Goal: Check status: Check status

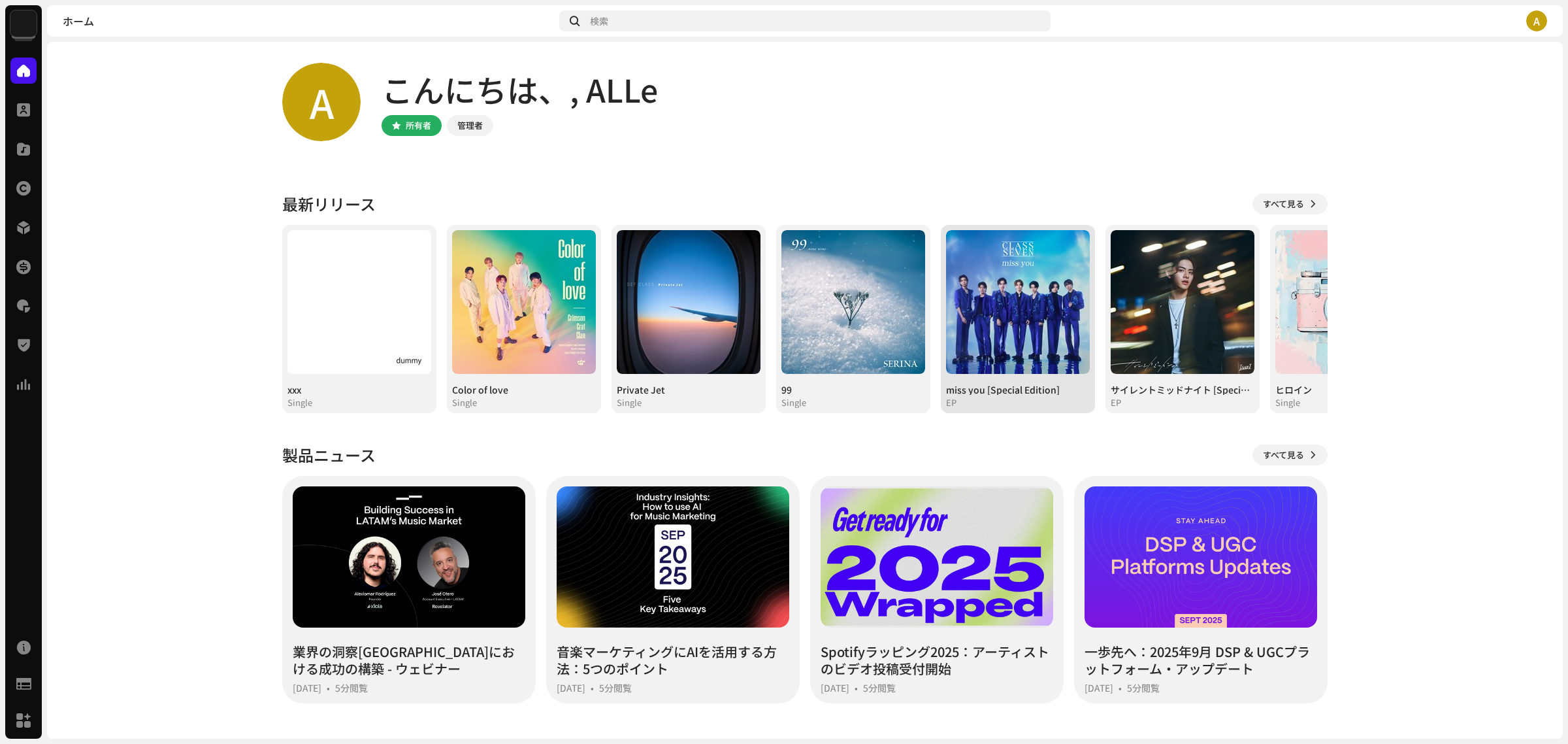
click at [1003, 331] on img at bounding box center [1018, 302] width 144 height 144
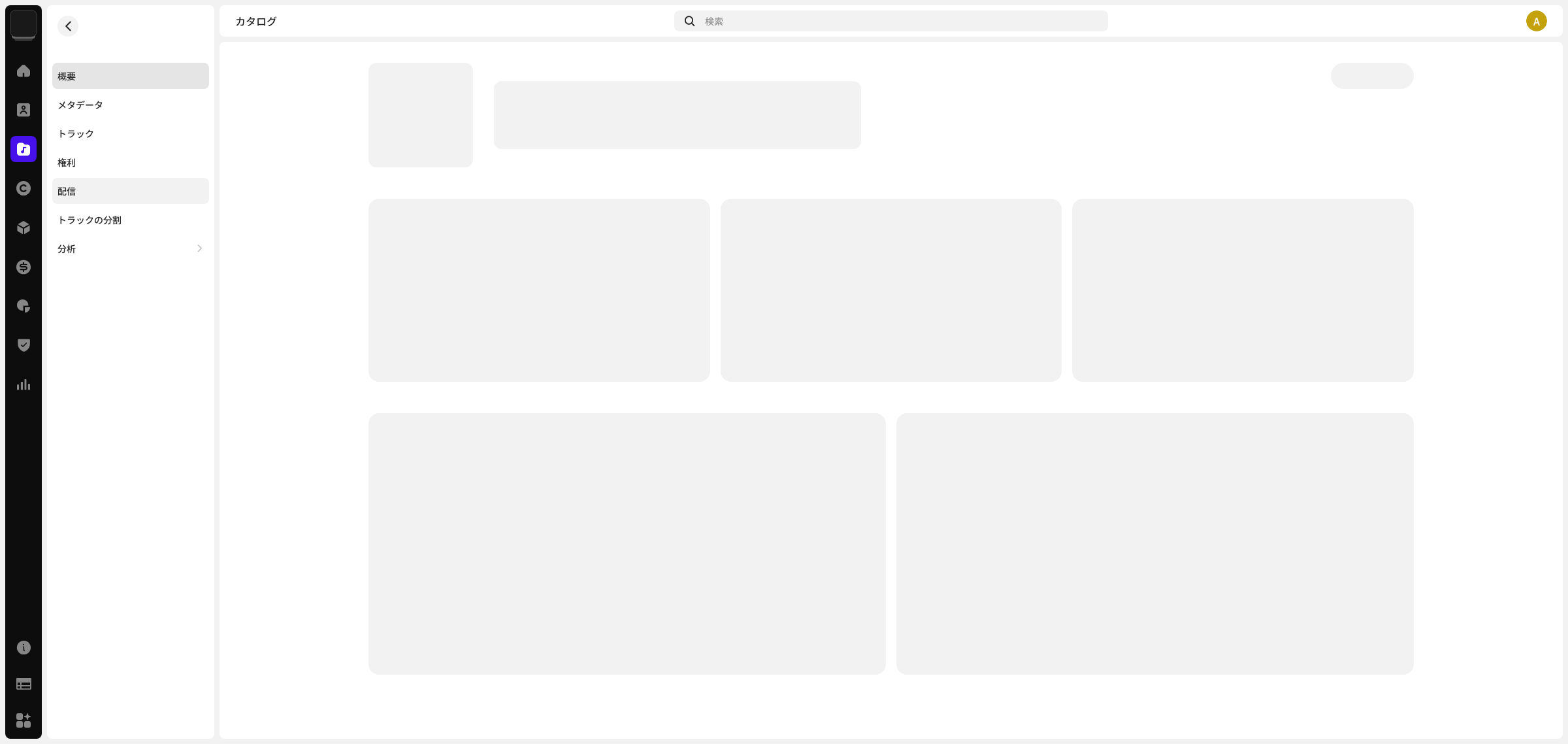
click at [103, 188] on div "配信" at bounding box center [130, 191] width 146 height 10
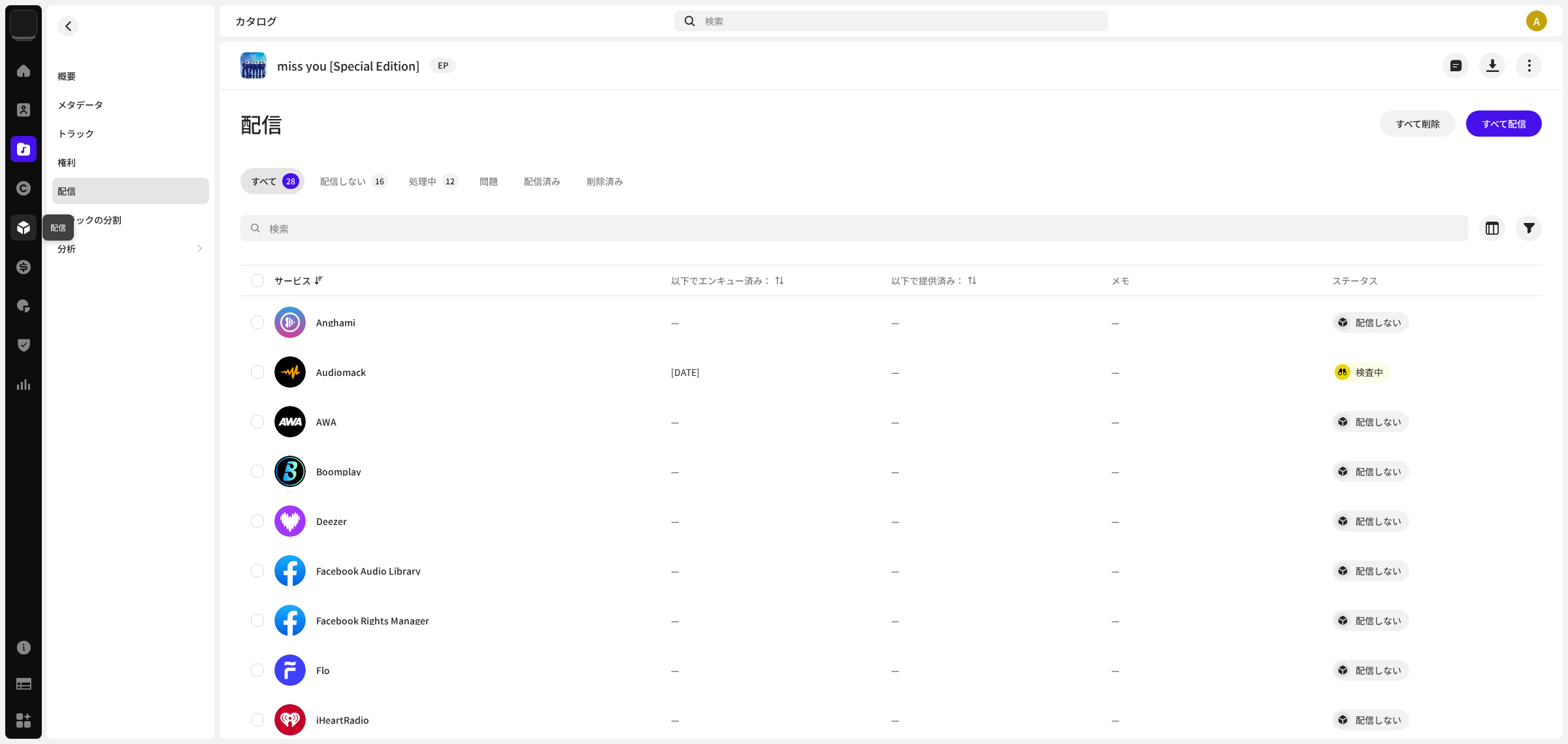
click at [20, 217] on div at bounding box center [23, 227] width 26 height 26
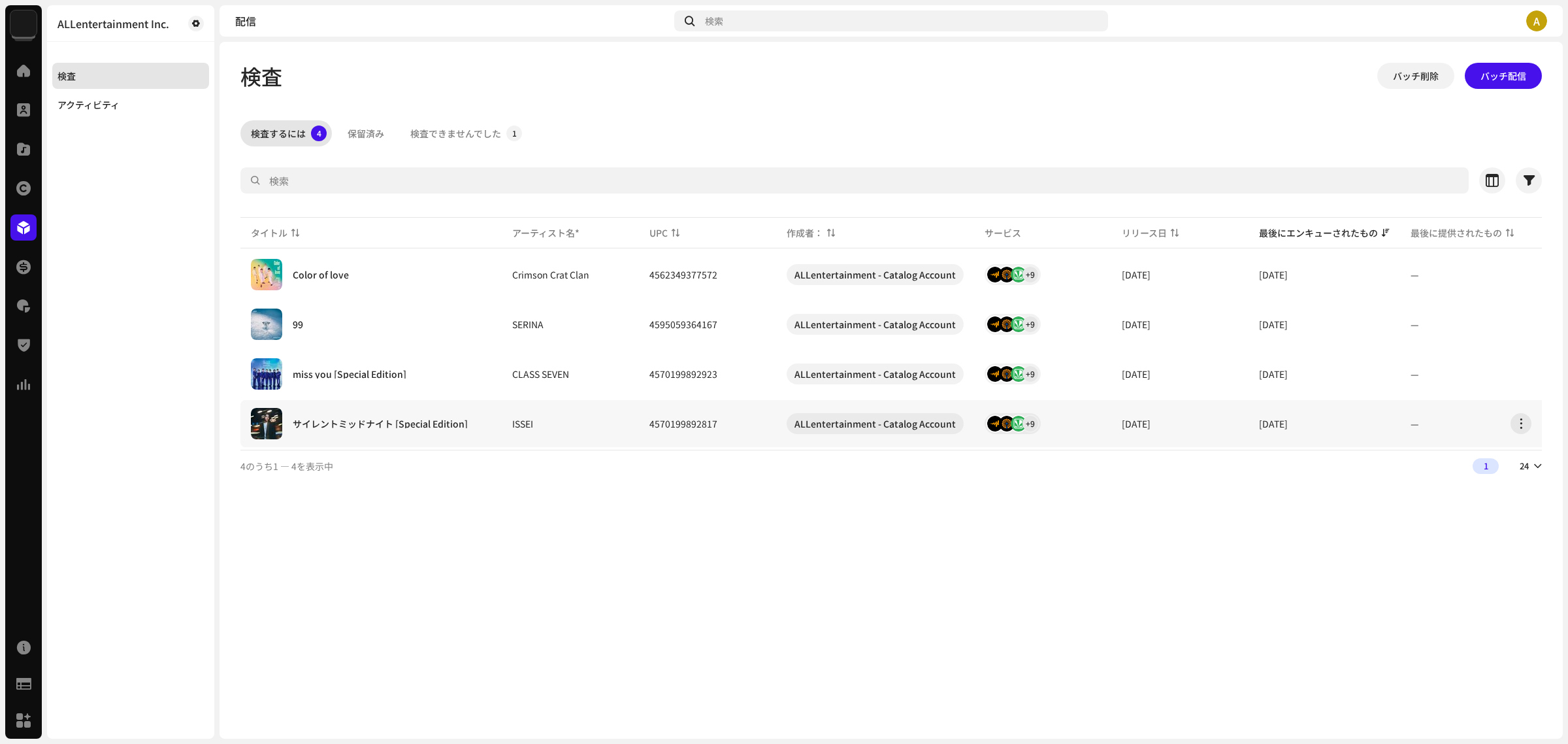
click at [435, 419] on div "サイレントミッドナイト [Special Edition]" at bounding box center [380, 423] width 175 height 9
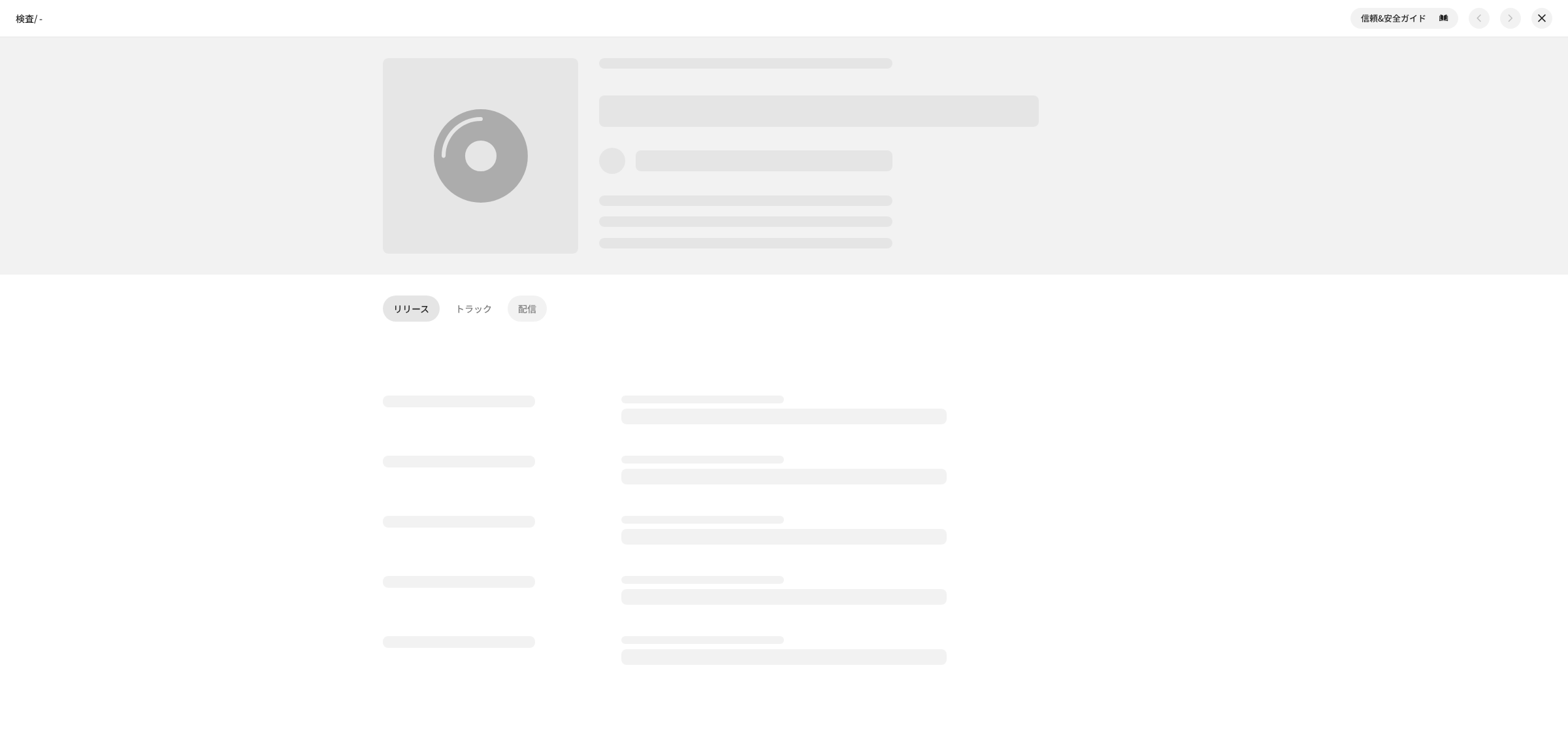
click at [527, 304] on div "配信" at bounding box center [527, 308] width 19 height 26
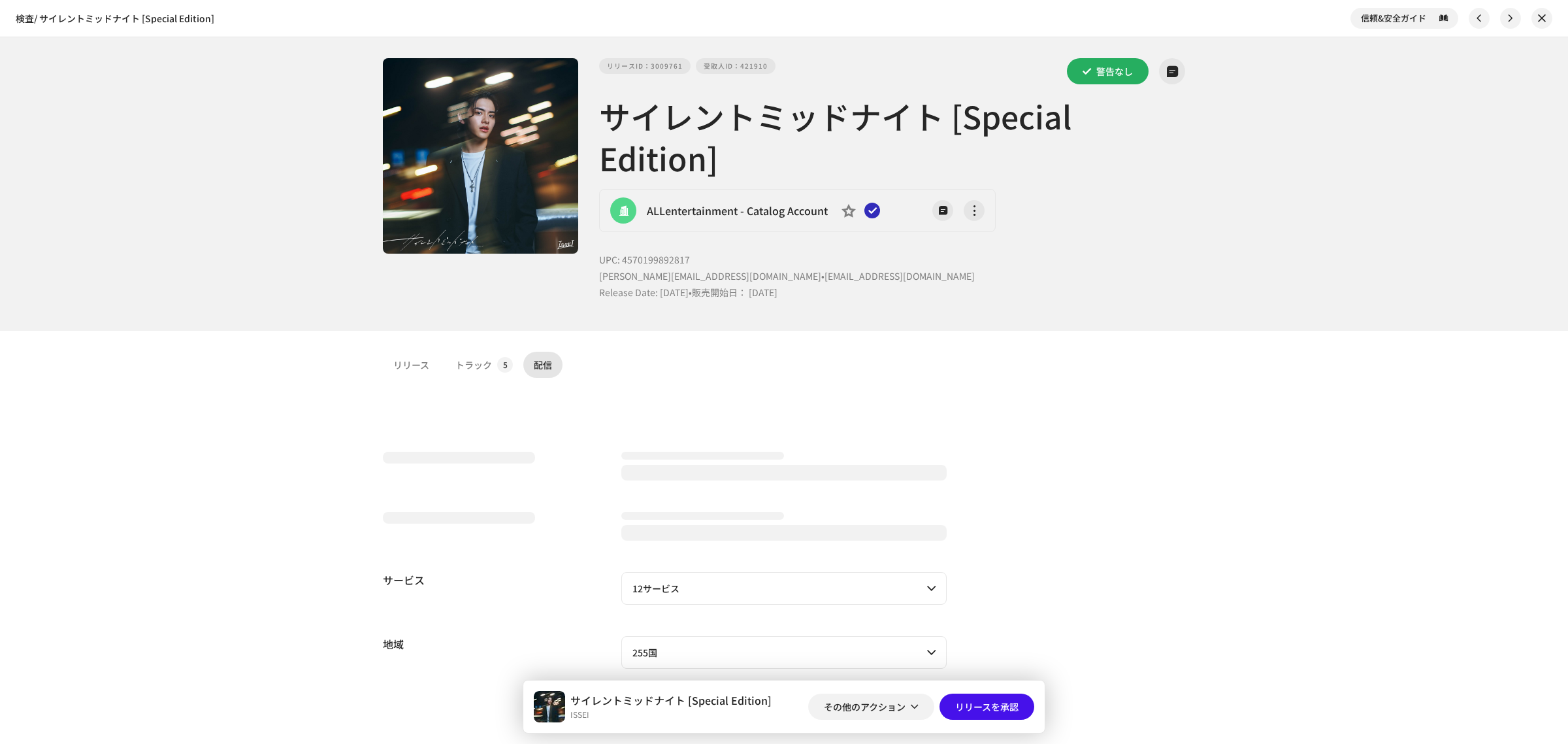
click at [1560, 659] on div "検査 / サイレントミッドナイト [Special Edition] 信頼&安全ガイド リリースID：3009761 受取人ID：421910 警告なし サイ…" at bounding box center [784, 372] width 1568 height 744
click at [1493, 609] on div "検査 / サイレントミッドナイト [Special Edition] 信頼&安全ガイド リリースID：3009761 受取人ID：421910 警告なし サイ…" at bounding box center [784, 372] width 1568 height 744
click at [1361, 483] on div "検査 / サイレントミッドナイト [Special Edition] 信頼&安全ガイド リリースID：3009761 受取人ID：421910 警告なし サイ…" at bounding box center [784, 372] width 1568 height 744
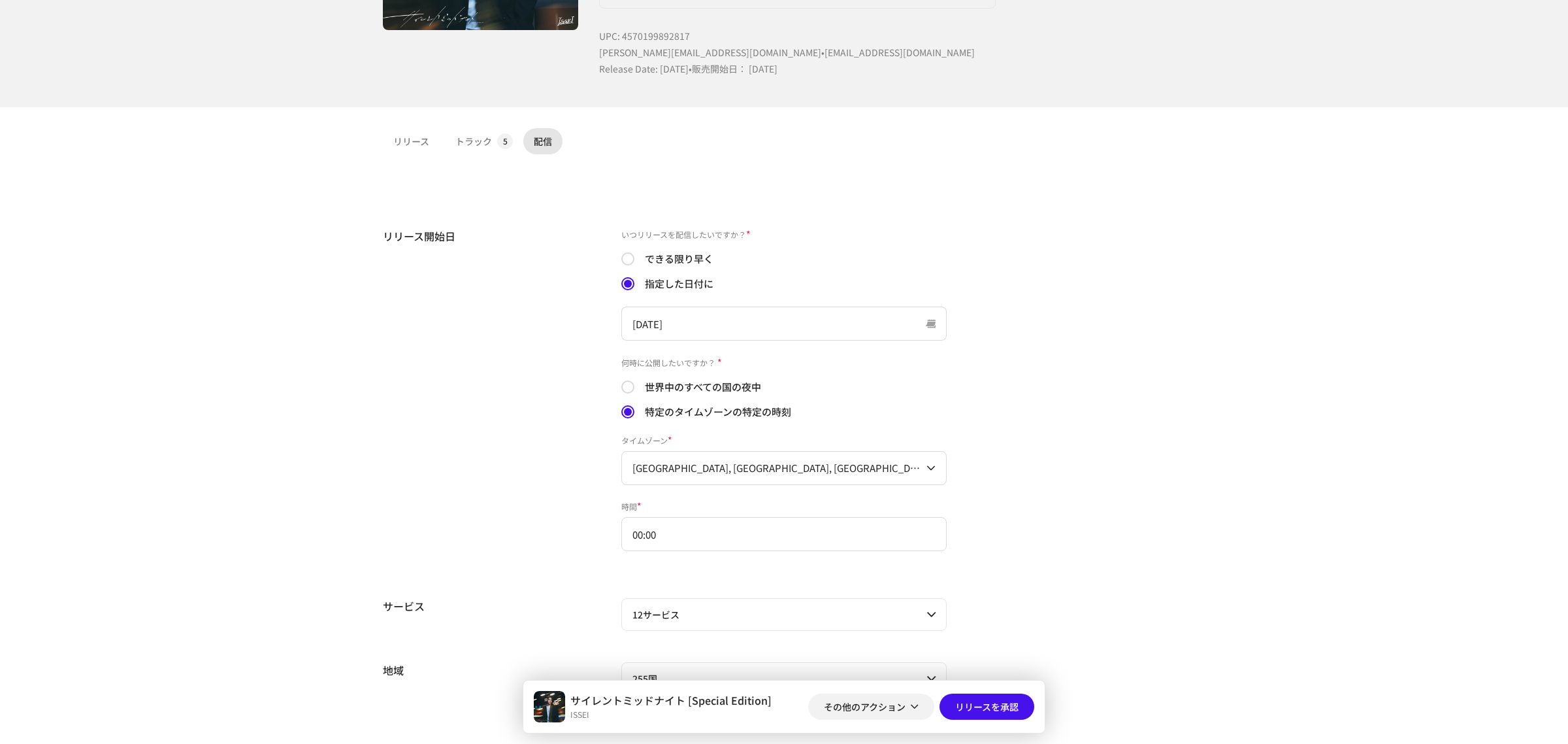
scroll to position [352, 0]
